Goal: Task Accomplishment & Management: Use online tool/utility

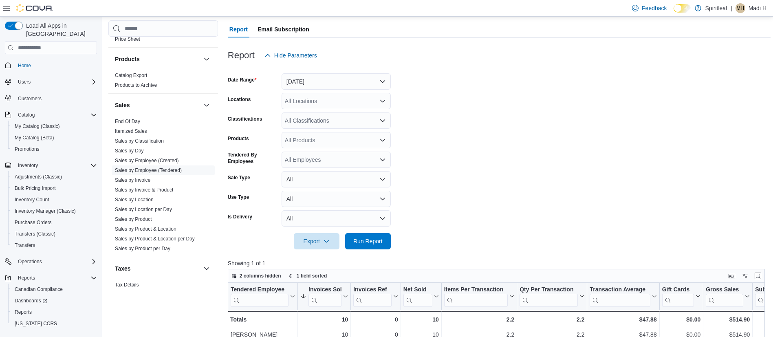
scroll to position [68, 0]
click at [366, 251] on div at bounding box center [499, 256] width 543 height 10
click at [367, 249] on span "Run Report" at bounding box center [368, 242] width 36 height 16
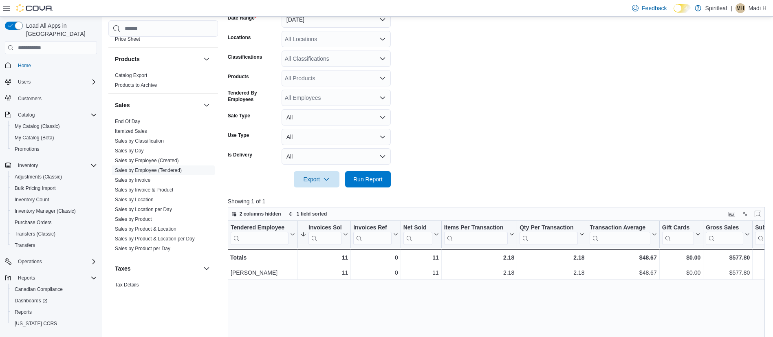
scroll to position [132, 0]
drag, startPoint x: 566, startPoint y: 207, endPoint x: 543, endPoint y: 211, distance: 23.6
click at [543, 211] on div "2 columns hidden 1 field sorted" at bounding box center [496, 214] width 537 height 14
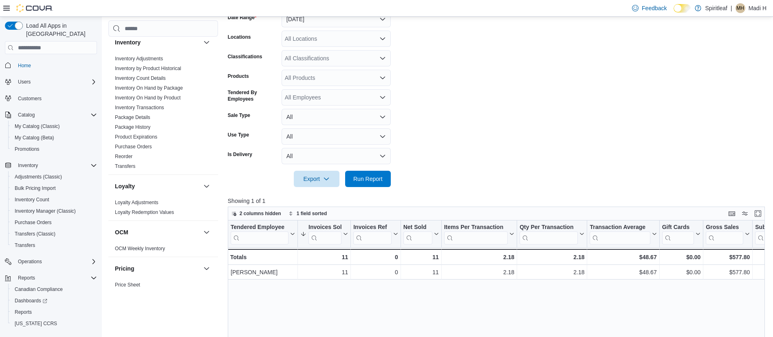
scroll to position [266, 0]
click at [164, 94] on link "Inventory On Hand by Product" at bounding box center [148, 97] width 66 height 6
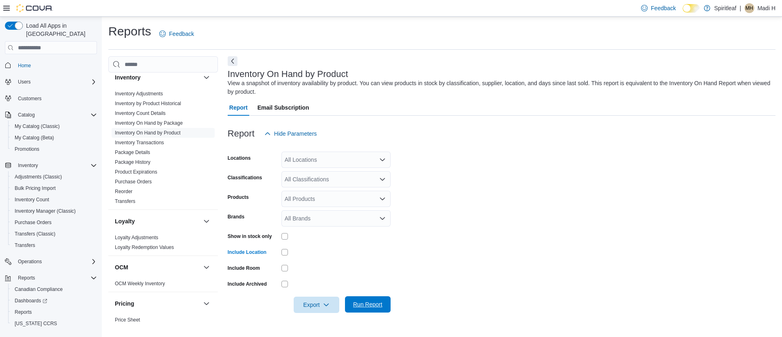
click at [361, 302] on span "Run Report" at bounding box center [367, 304] width 29 height 8
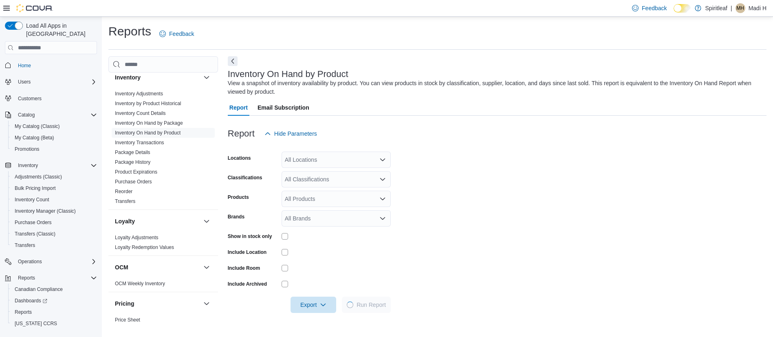
click at [7, 8] on icon at bounding box center [6, 8] width 7 height 5
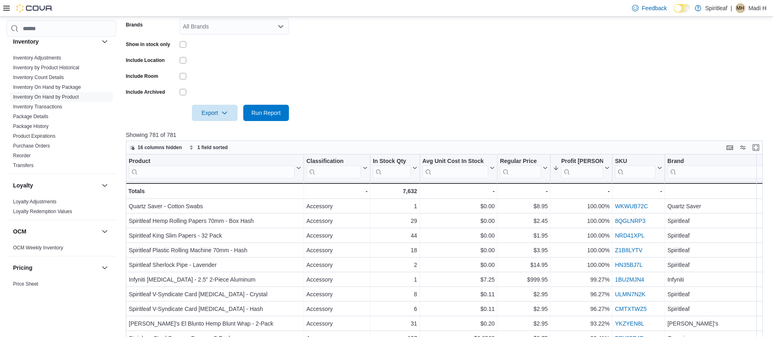
scroll to position [38, 0]
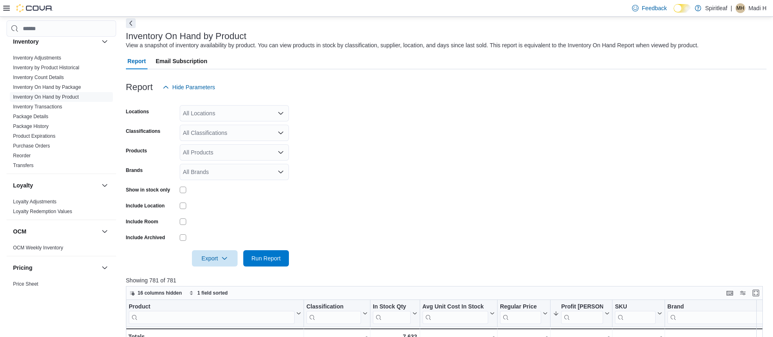
click at [242, 134] on div "All Classifications" at bounding box center [234, 133] width 109 height 16
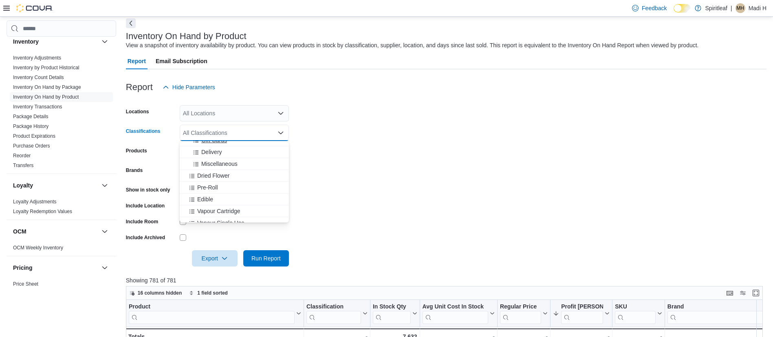
scroll to position [127, 0]
click at [222, 173] on span "Dried Flower" at bounding box center [213, 173] width 32 height 8
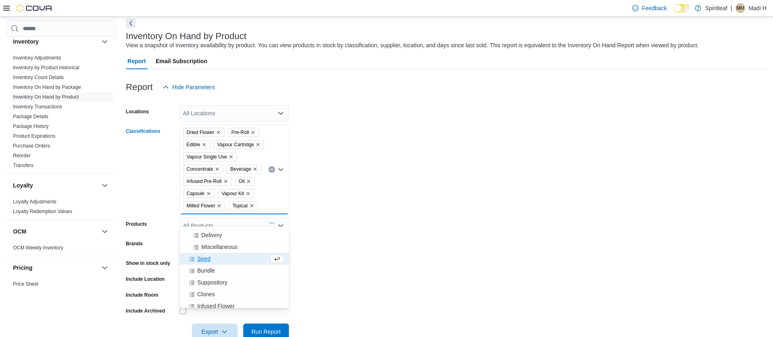
click at [411, 213] on form "Locations All Locations Classifications Dried Flower Pre-Roll Edible Vapour Car…" at bounding box center [446, 217] width 640 height 244
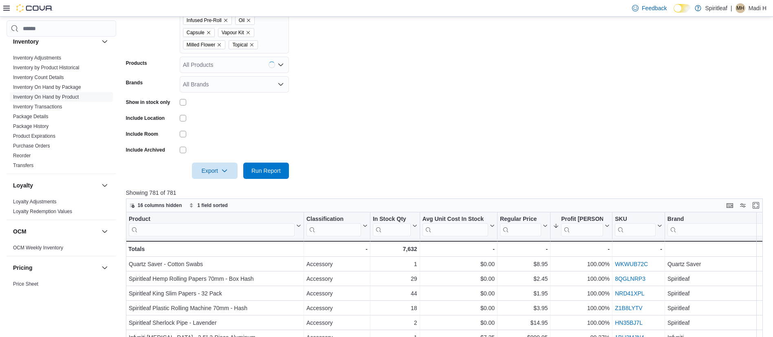
scroll to position [199, 0]
click at [262, 174] on span "Run Report" at bounding box center [265, 170] width 29 height 8
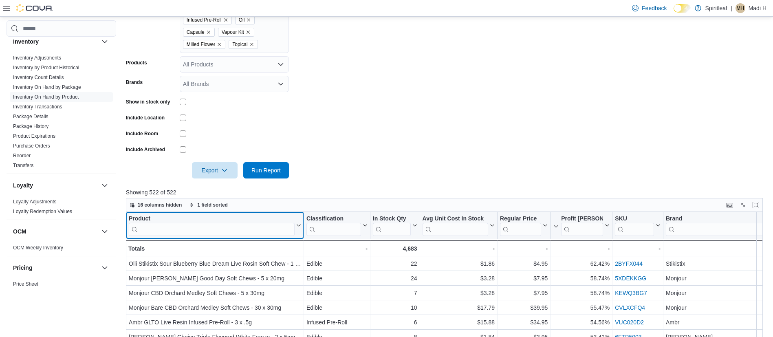
click at [264, 236] on input "search" at bounding box center [212, 229] width 166 height 13
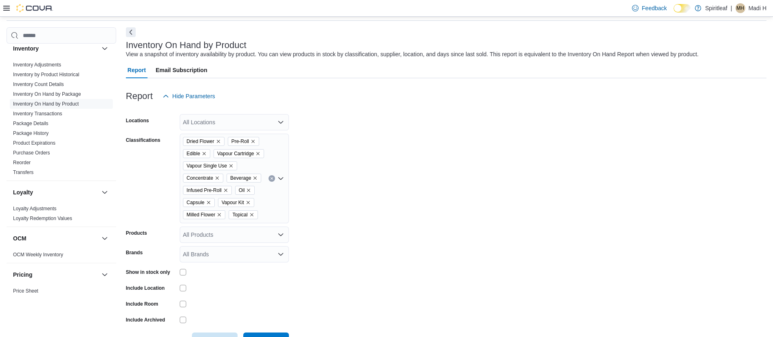
scroll to position [28, 0]
click at [194, 97] on span "Hide Parameters" at bounding box center [193, 97] width 43 height 8
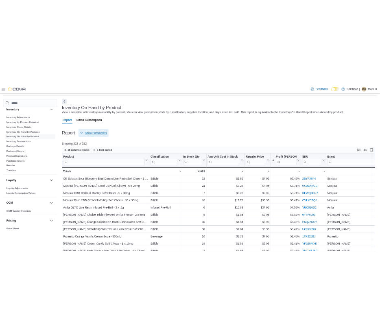
scroll to position [89, 0]
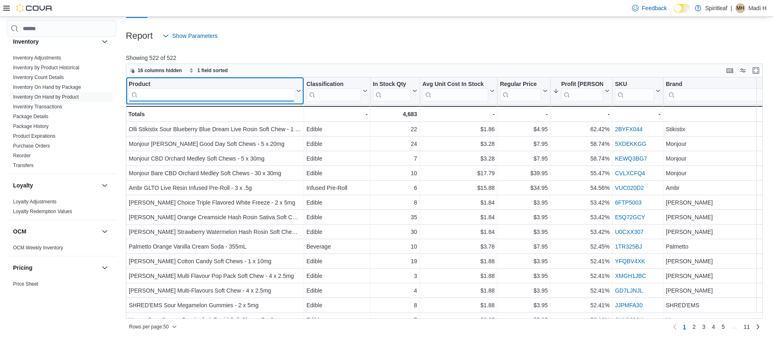
click at [217, 97] on input "search" at bounding box center [212, 94] width 166 height 13
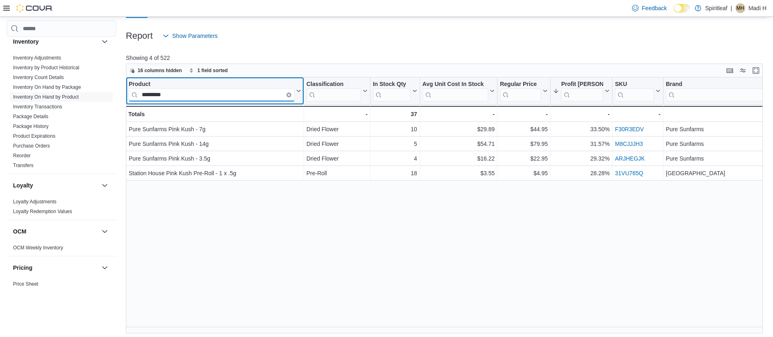
type input "*********"
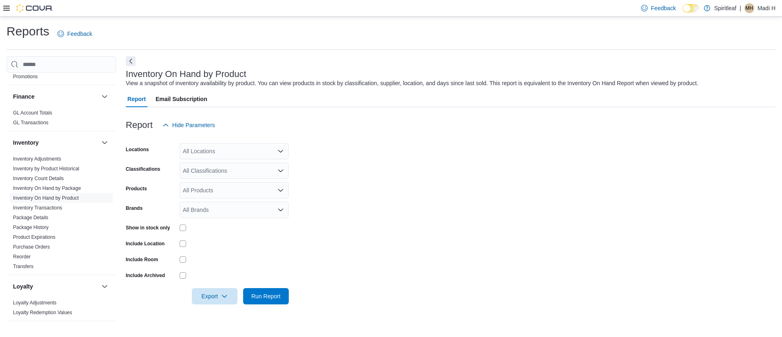
scroll to position [200, 0]
click at [27, 257] on link "Reorder" at bounding box center [22, 258] width 18 height 6
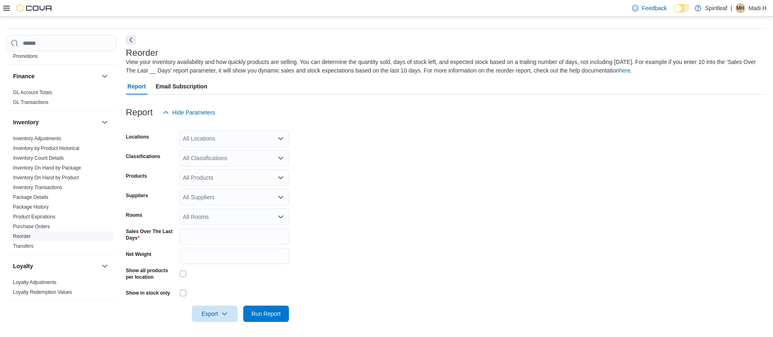
scroll to position [22, 0]
click at [239, 240] on input "*" at bounding box center [234, 235] width 109 height 16
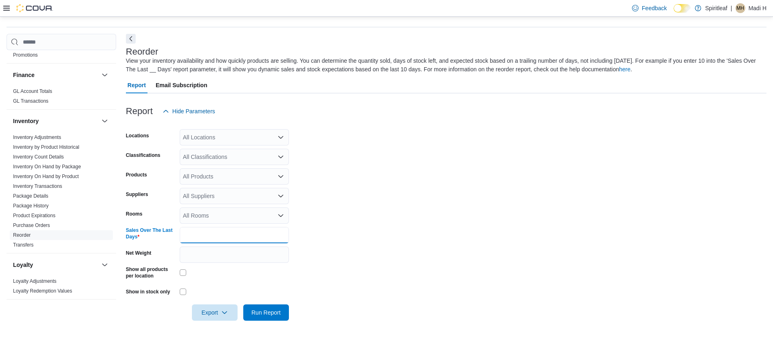
type input "**"
click at [349, 219] on form "Locations All Locations Classifications All Classifications Products All Produc…" at bounding box center [446, 219] width 640 height 201
click at [262, 308] on span "Run Report" at bounding box center [265, 312] width 29 height 8
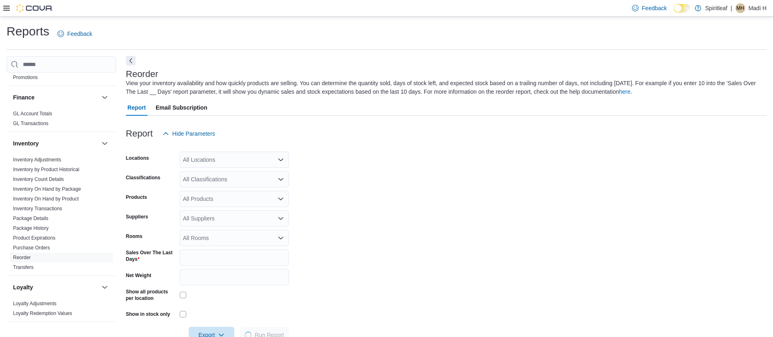
click at [133, 62] on button "Next" at bounding box center [131, 61] width 10 height 10
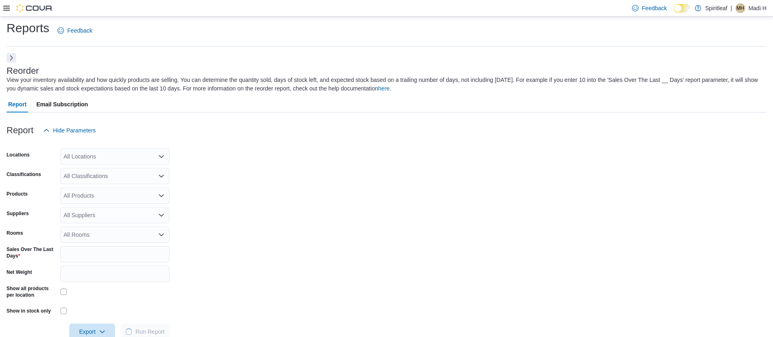
scroll to position [2, 0]
click at [102, 132] on div "Report Hide Parameters" at bounding box center [387, 131] width 760 height 16
click at [94, 132] on span "Hide Parameters" at bounding box center [74, 131] width 43 height 8
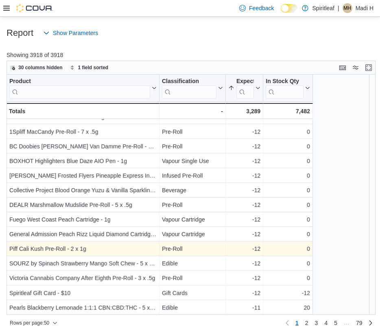
scroll to position [117, 0]
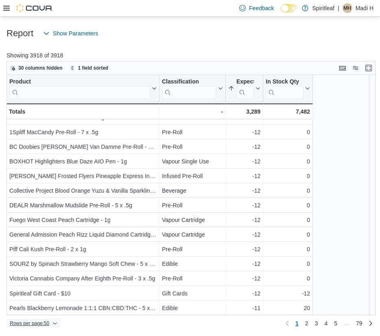
click at [54, 321] on icon "button" at bounding box center [55, 323] width 5 height 5
click at [52, 306] on span "100 rows" at bounding box center [44, 307] width 26 height 7
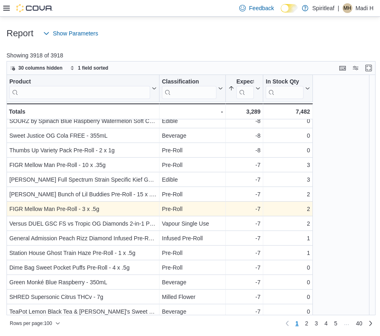
scroll to position [1271, 0]
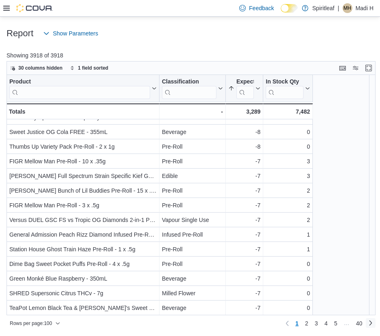
click at [372, 321] on link "Next page" at bounding box center [371, 323] width 10 height 10
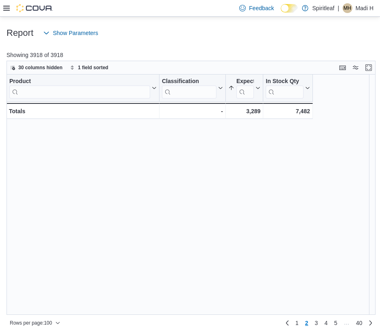
scroll to position [0, 0]
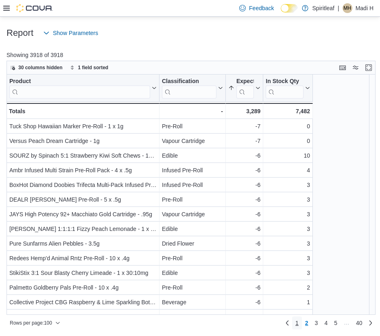
click at [299, 321] on span "1" at bounding box center [297, 323] width 3 height 8
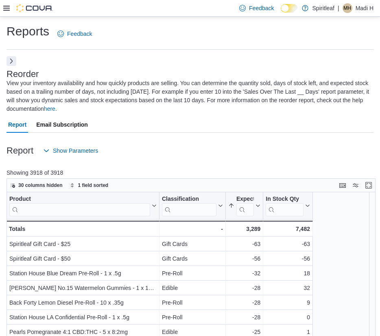
scroll to position [66, 0]
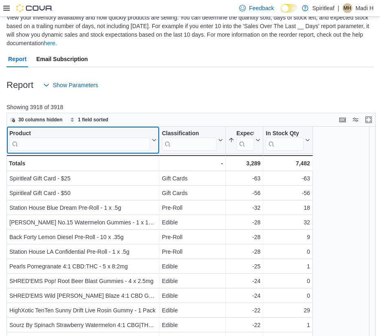
click at [98, 147] on input "search" at bounding box center [79, 144] width 141 height 13
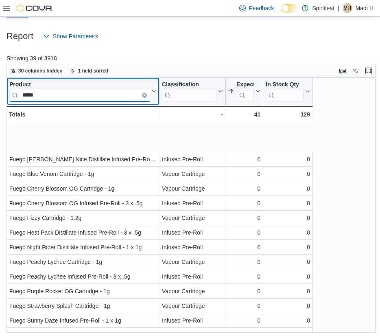
scroll to position [0, 0]
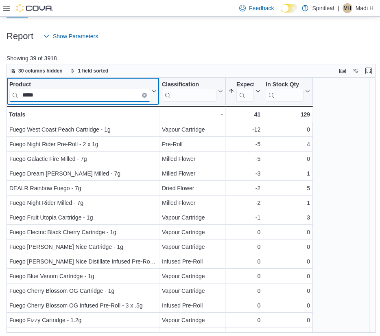
click at [111, 94] on input "*****" at bounding box center [79, 95] width 141 height 13
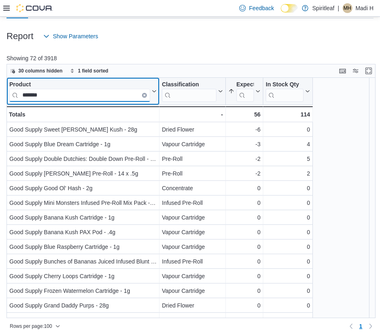
click at [57, 96] on input "*******" at bounding box center [79, 95] width 141 height 13
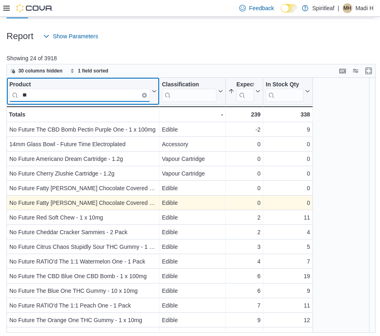
type input "*"
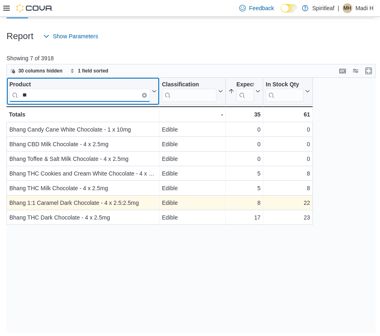
type input "*"
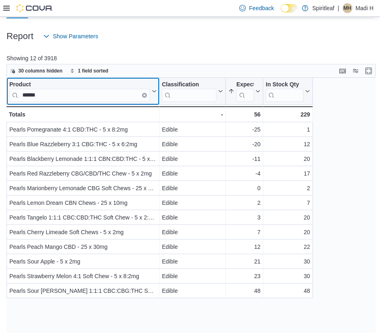
click at [82, 84] on div "Product" at bounding box center [79, 85] width 141 height 8
click at [77, 87] on div "Product" at bounding box center [79, 85] width 141 height 8
click at [70, 96] on input "******" at bounding box center [79, 95] width 141 height 13
type input "*"
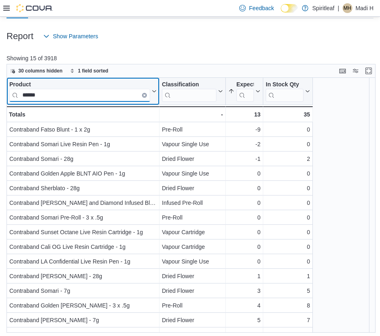
click at [93, 96] on input "******" at bounding box center [79, 95] width 141 height 13
type input "*"
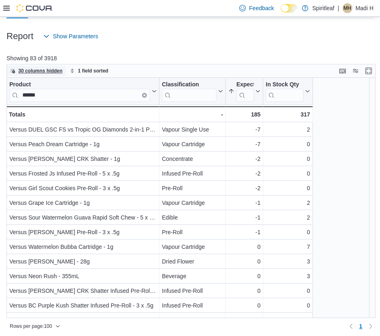
click at [59, 69] on span "30 columns hidden" at bounding box center [40, 71] width 44 height 7
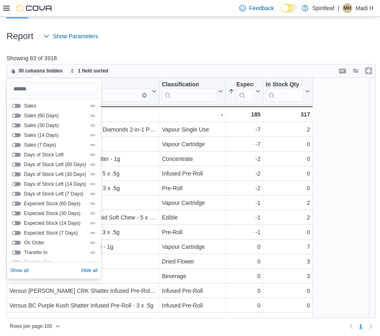
scroll to position [115, 0]
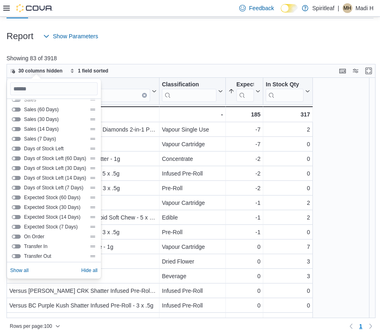
click at [15, 214] on div "Expected Stock (14 Days)" at bounding box center [54, 217] width 84 height 7
click at [15, 216] on button "Expected Stock (14 Days)" at bounding box center [16, 217] width 9 height 4
click at [214, 35] on div "Report Show Parameters" at bounding box center [190, 36] width 367 height 16
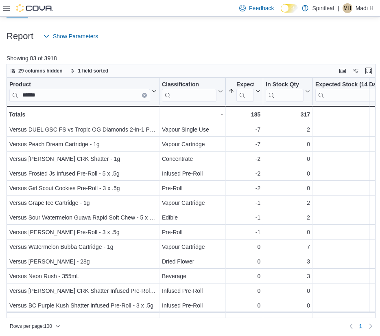
click at [214, 35] on div "Report Show Parameters" at bounding box center [190, 36] width 367 height 16
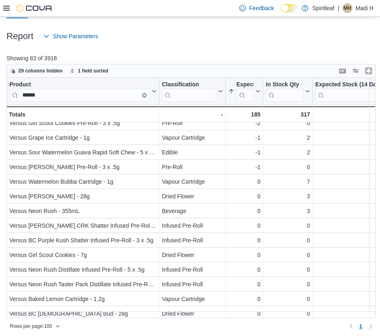
scroll to position [0, 0]
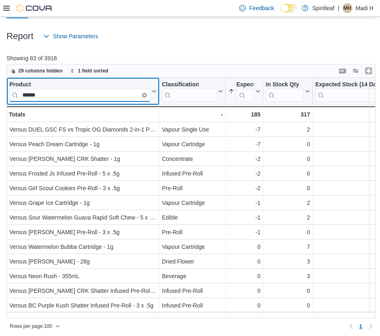
click at [119, 96] on input "******" at bounding box center [79, 95] width 141 height 13
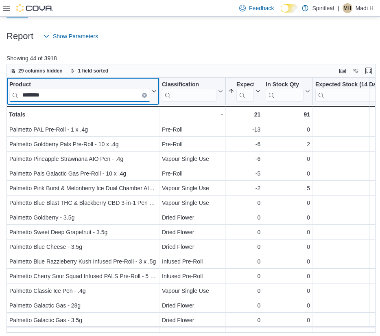
type input "********"
click at [128, 94] on input "********" at bounding box center [79, 95] width 141 height 13
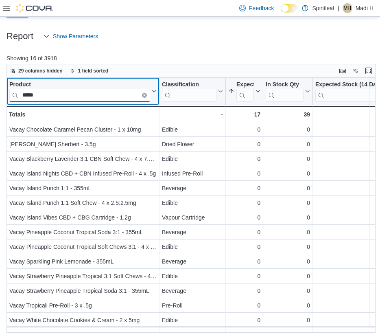
click at [111, 92] on input "*****" at bounding box center [79, 95] width 141 height 13
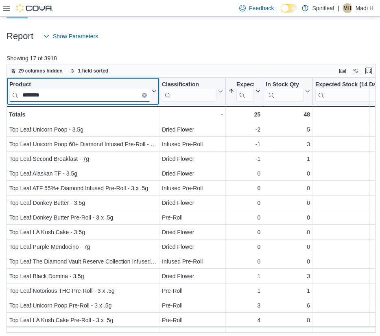
type input "********"
click at [108, 95] on input "********" at bounding box center [79, 95] width 141 height 13
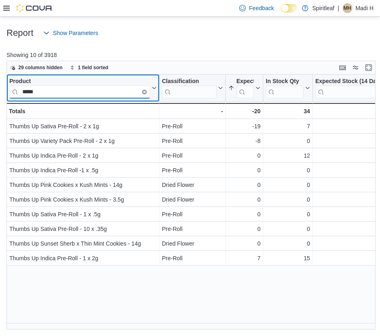
type input "*****"
click at [145, 90] on button "Clear input" at bounding box center [144, 92] width 5 height 5
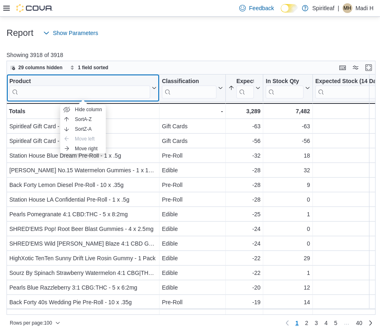
click at [111, 82] on div "Product" at bounding box center [79, 82] width 141 height 8
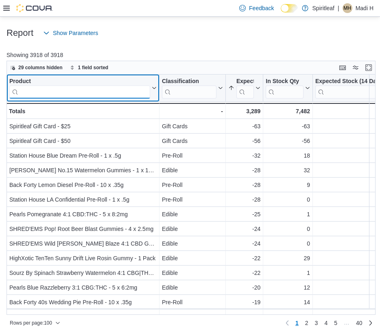
click at [105, 92] on input "search" at bounding box center [79, 92] width 141 height 13
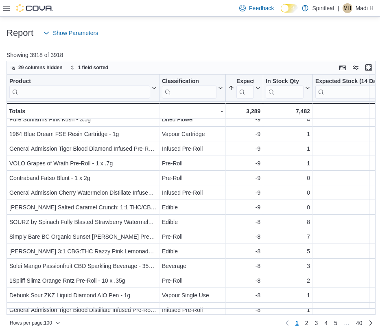
scroll to position [1005, 0]
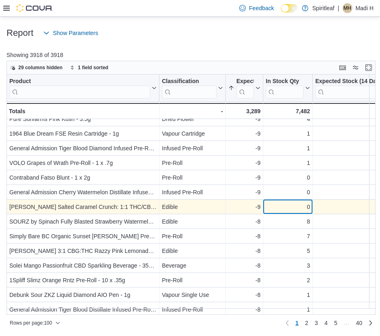
click at [275, 212] on div "0 - In Stock Qty, column 4, row 75" at bounding box center [289, 207] width 50 height 15
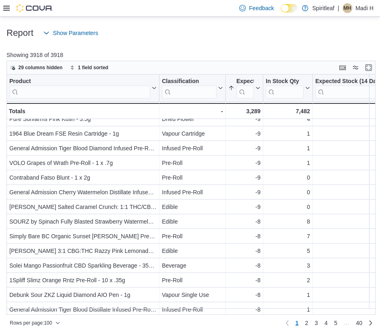
click at [265, 33] on div "Report Show Parameters" at bounding box center [190, 33] width 367 height 16
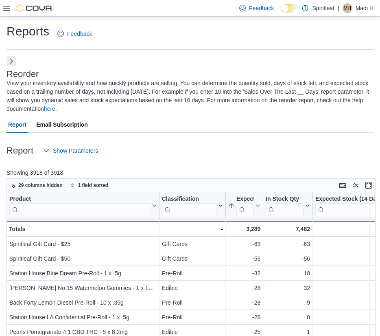
scroll to position [118, 0]
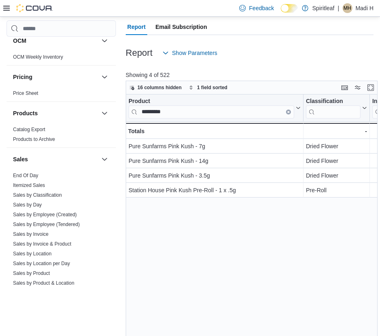
scroll to position [460, 0]
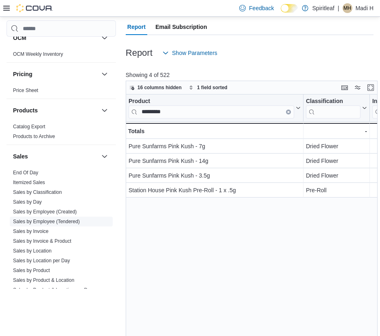
click at [66, 219] on link "Sales by Employee (Tendered)" at bounding box center [46, 222] width 67 height 6
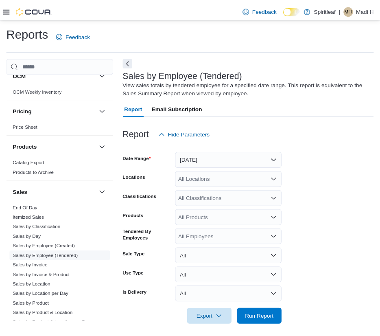
scroll to position [8, 0]
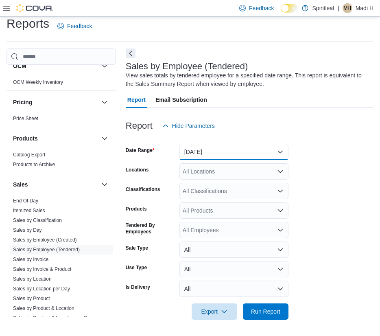
click at [215, 150] on button "Yesterday" at bounding box center [234, 152] width 109 height 16
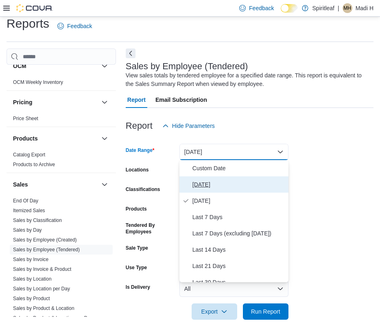
click at [209, 183] on span "[DATE]" at bounding box center [239, 185] width 93 height 10
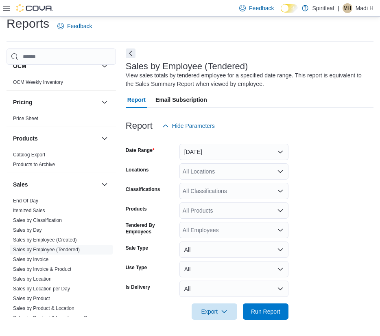
click at [255, 300] on div at bounding box center [250, 300] width 248 height 7
click at [255, 305] on span "Run Report" at bounding box center [266, 311] width 36 height 16
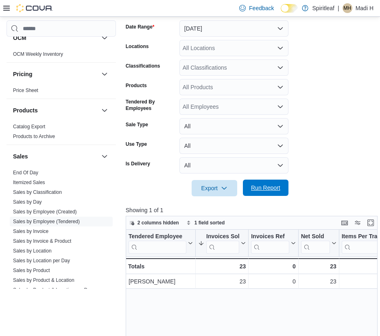
click at [281, 185] on span "Run Report" at bounding box center [266, 188] width 36 height 16
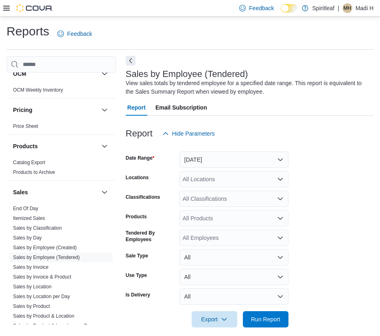
click at [129, 62] on button "Next" at bounding box center [131, 61] width 10 height 10
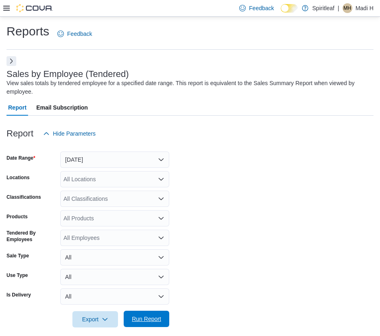
click at [139, 312] on span "Run Report" at bounding box center [147, 319] width 36 height 16
click at [15, 61] on button "Next" at bounding box center [12, 61] width 10 height 10
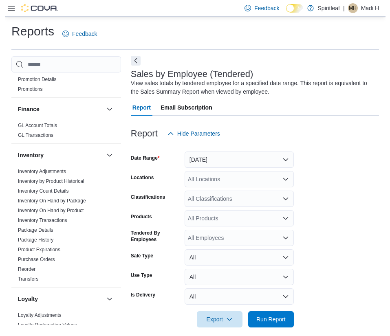
scroll to position [221, 0]
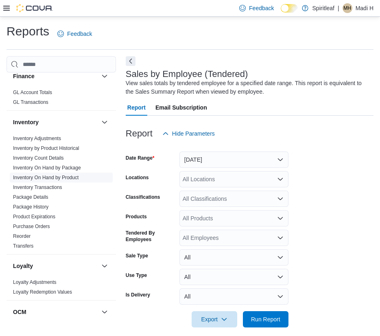
click at [59, 179] on link "Inventory On Hand by Product" at bounding box center [46, 178] width 66 height 6
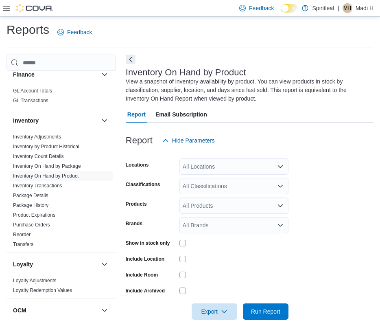
scroll to position [1, 0]
click at [216, 186] on div "All Classifications" at bounding box center [234, 186] width 109 height 16
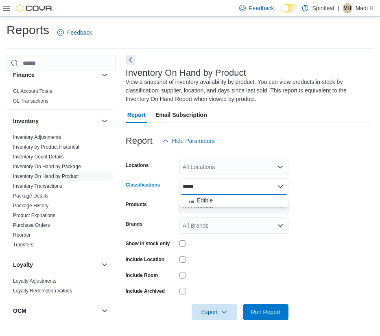
type input "******"
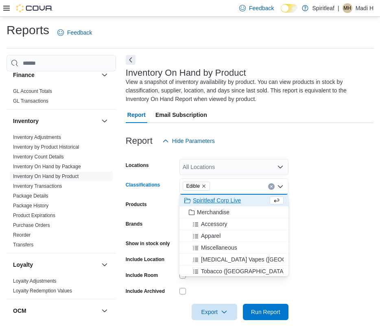
click at [286, 128] on div at bounding box center [250, 128] width 248 height 10
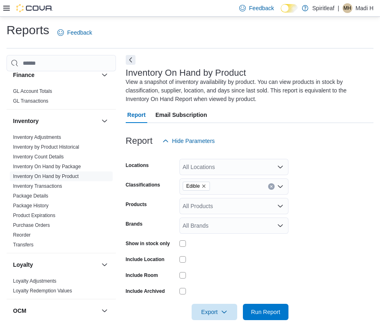
scroll to position [2, 0]
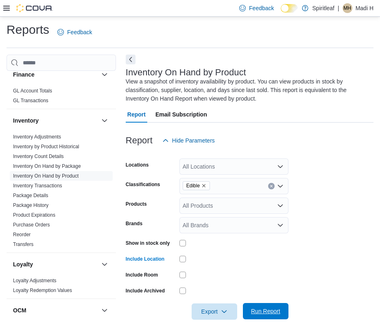
click at [254, 307] on span "Run Report" at bounding box center [266, 311] width 36 height 16
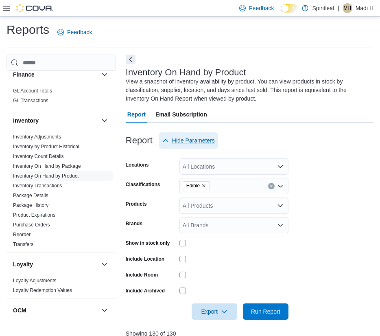
click at [183, 139] on span "Hide Parameters" at bounding box center [193, 140] width 43 height 8
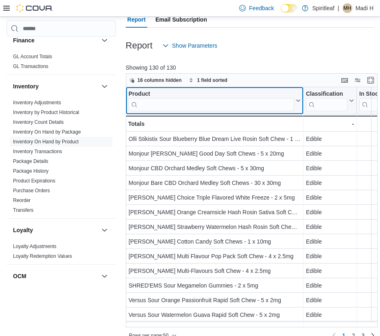
click at [231, 100] on input "search" at bounding box center [212, 104] width 166 height 13
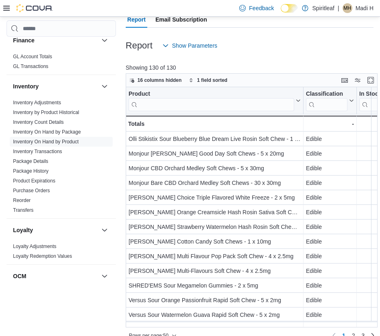
click at [255, 73] on div at bounding box center [253, 73] width 255 height 2
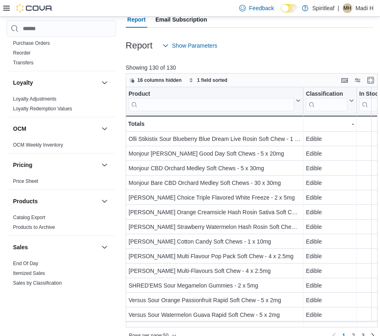
scroll to position [306, 0]
